Goal: Task Accomplishment & Management: Use online tool/utility

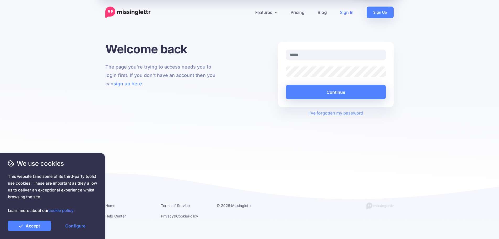
type input "**********"
click at [37, 227] on link "Accept" at bounding box center [29, 225] width 43 height 10
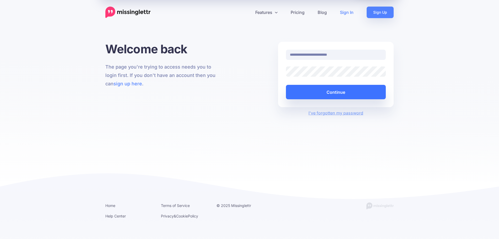
click at [346, 93] on button "Continue" at bounding box center [336, 92] width 100 height 14
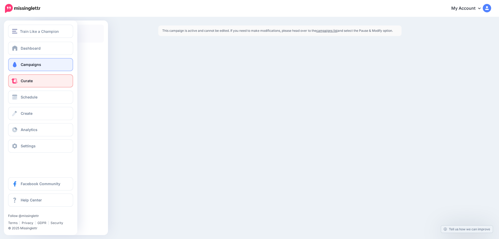
click at [25, 81] on span "Curate" at bounding box center [27, 80] width 12 height 4
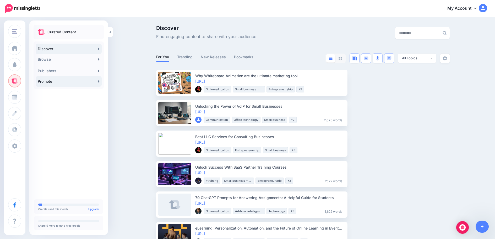
click at [58, 82] on link "Promote" at bounding box center [69, 81] width 66 height 10
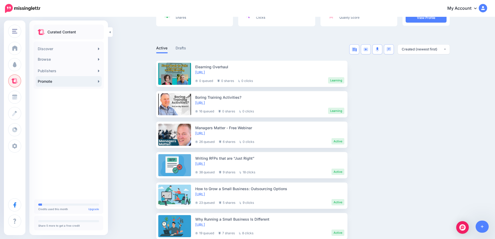
scroll to position [105, 0]
